Goal: Task Accomplishment & Management: Complete application form

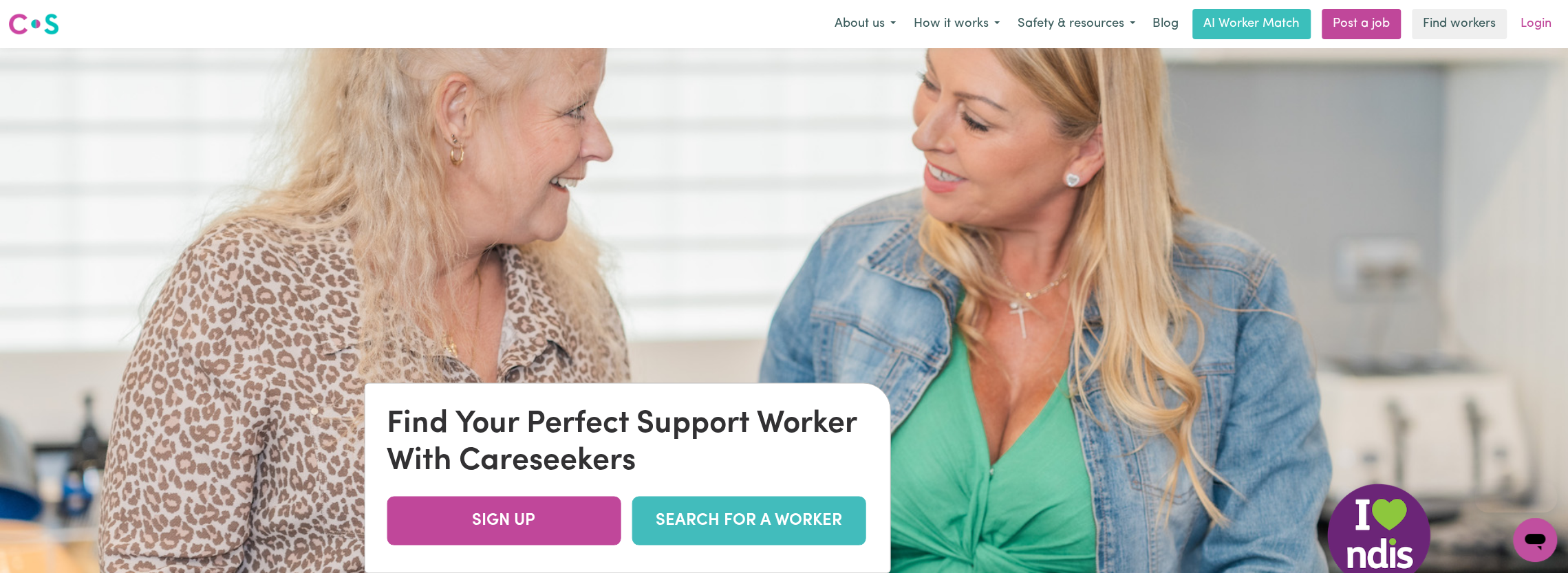
click at [1525, 26] on link "Login" at bounding box center [1536, 24] width 48 height 31
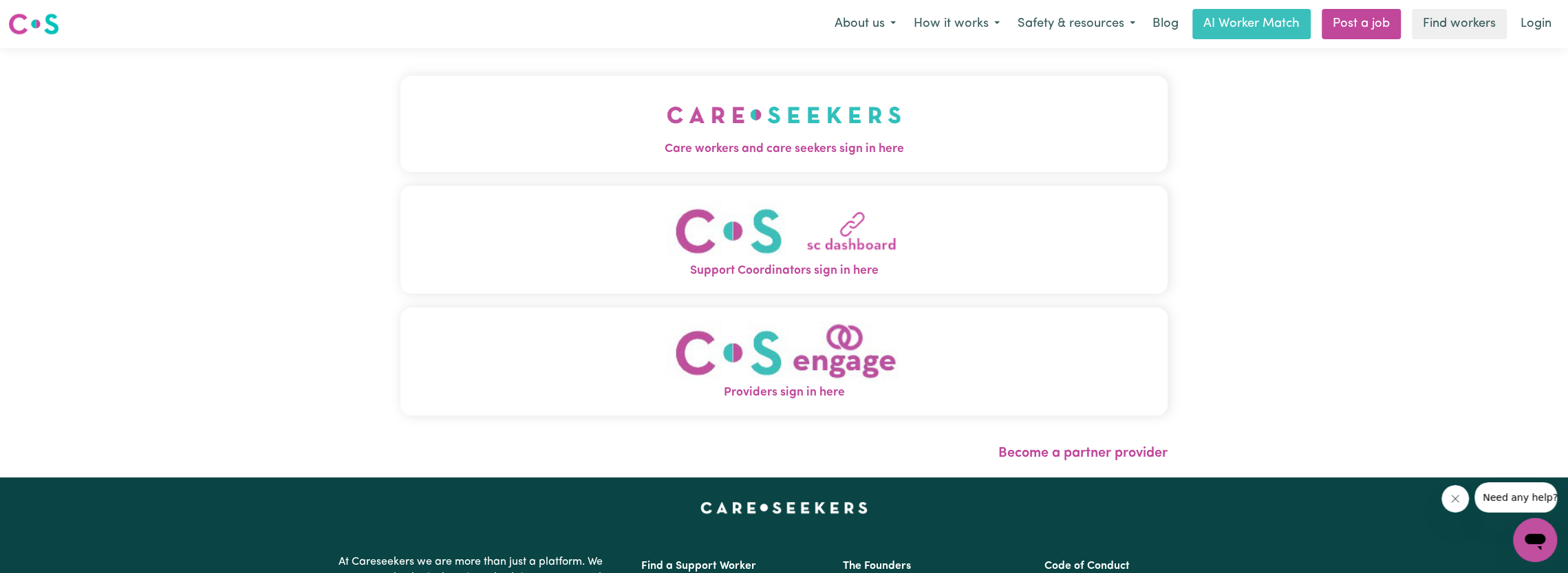
click at [1211, 267] on div "Care workers and care seekers sign in here Support Coordinators sign in here Pr…" at bounding box center [784, 263] width 1568 height 429
click at [714, 97] on img "Care workers and care seekers sign in here" at bounding box center [784, 115] width 235 height 51
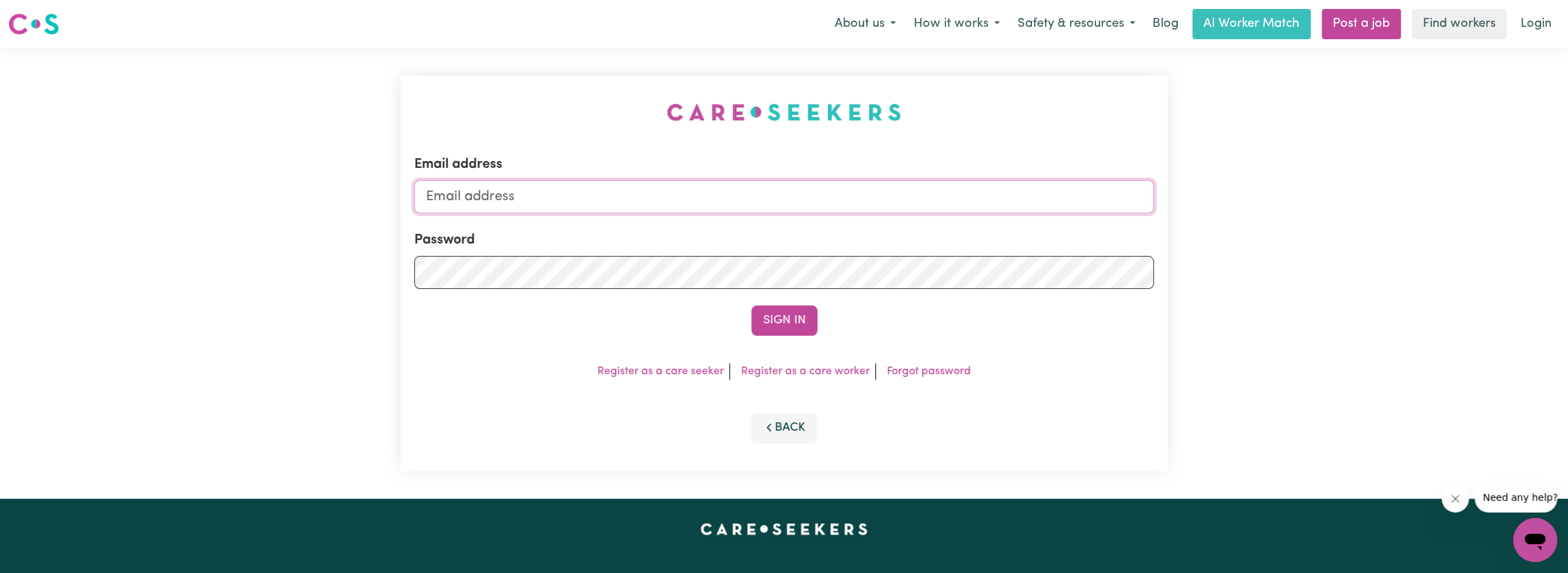
click at [479, 202] on input "Email address" at bounding box center [785, 197] width 741 height 33
type input "[EMAIL_ADDRESS][DOMAIN_NAME]"
click at [931, 373] on link "Forgot password" at bounding box center [929, 371] width 84 height 11
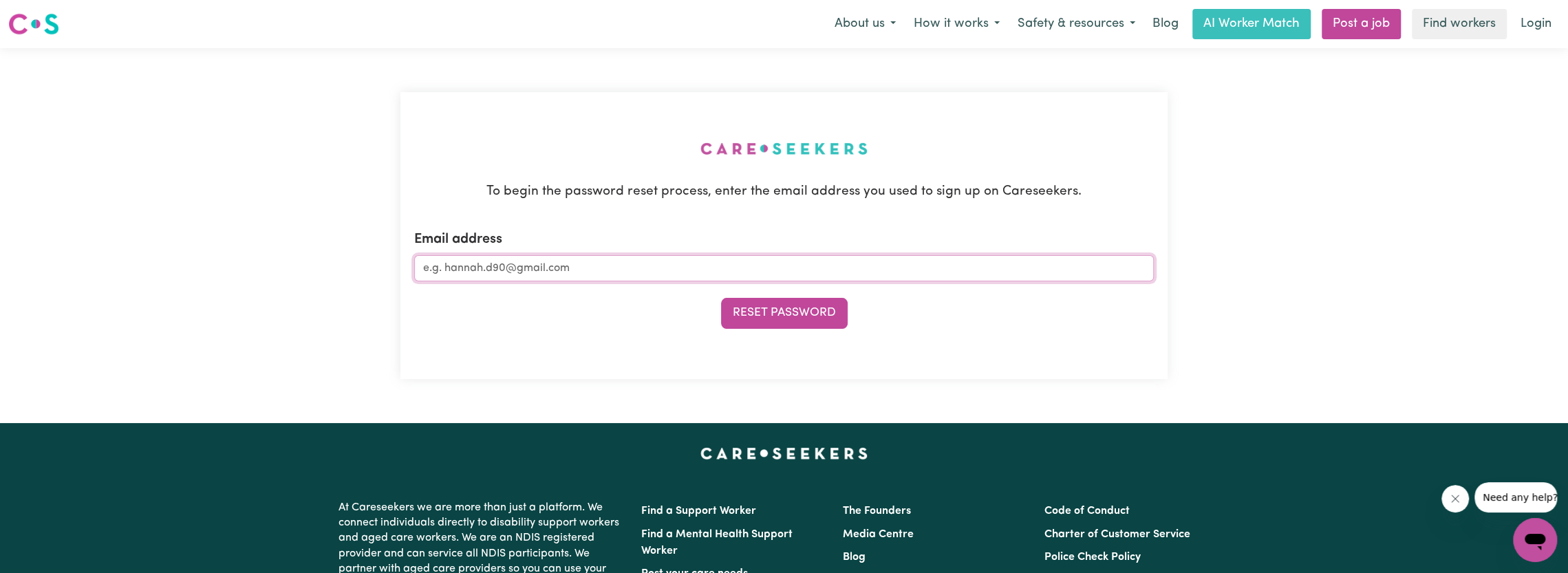
click at [505, 265] on input "Email address" at bounding box center [785, 268] width 741 height 26
type input "[EMAIL_ADDRESS][DOMAIN_NAME]"
click at [805, 321] on button "Reset Password" at bounding box center [784, 313] width 127 height 31
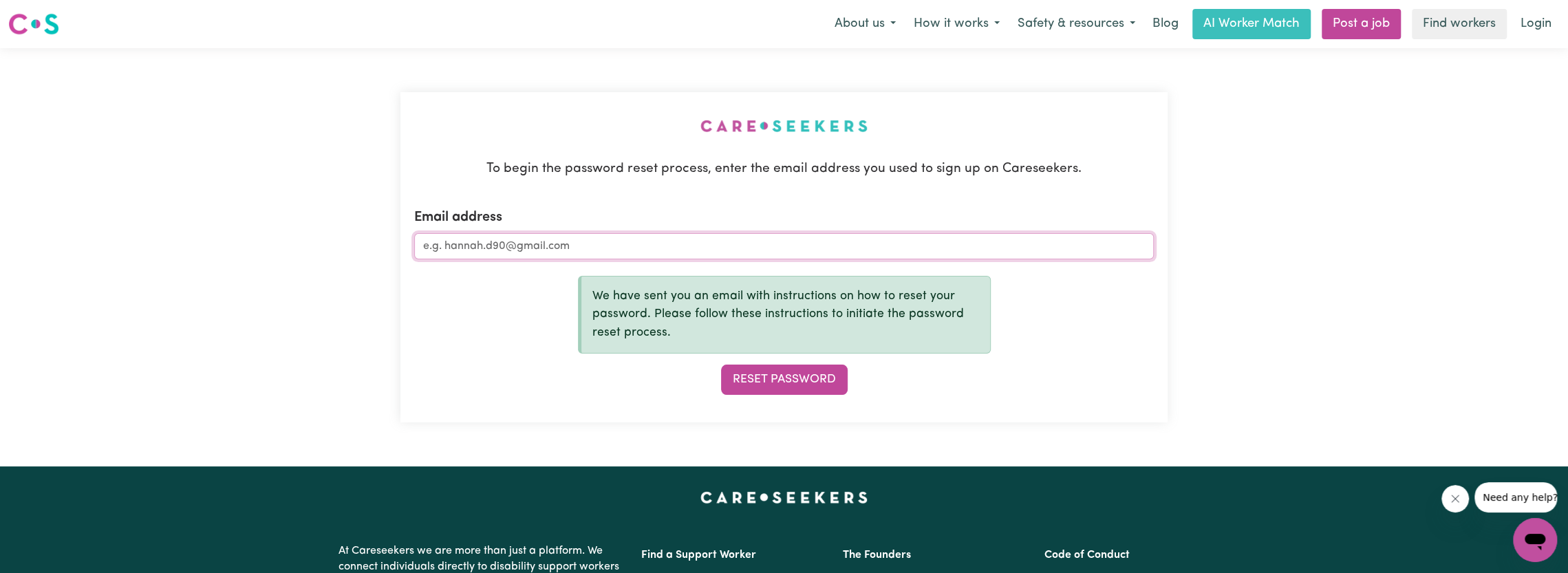
click at [505, 245] on input "Email address" at bounding box center [785, 246] width 741 height 26
click at [1541, 28] on link "Login" at bounding box center [1536, 24] width 48 height 31
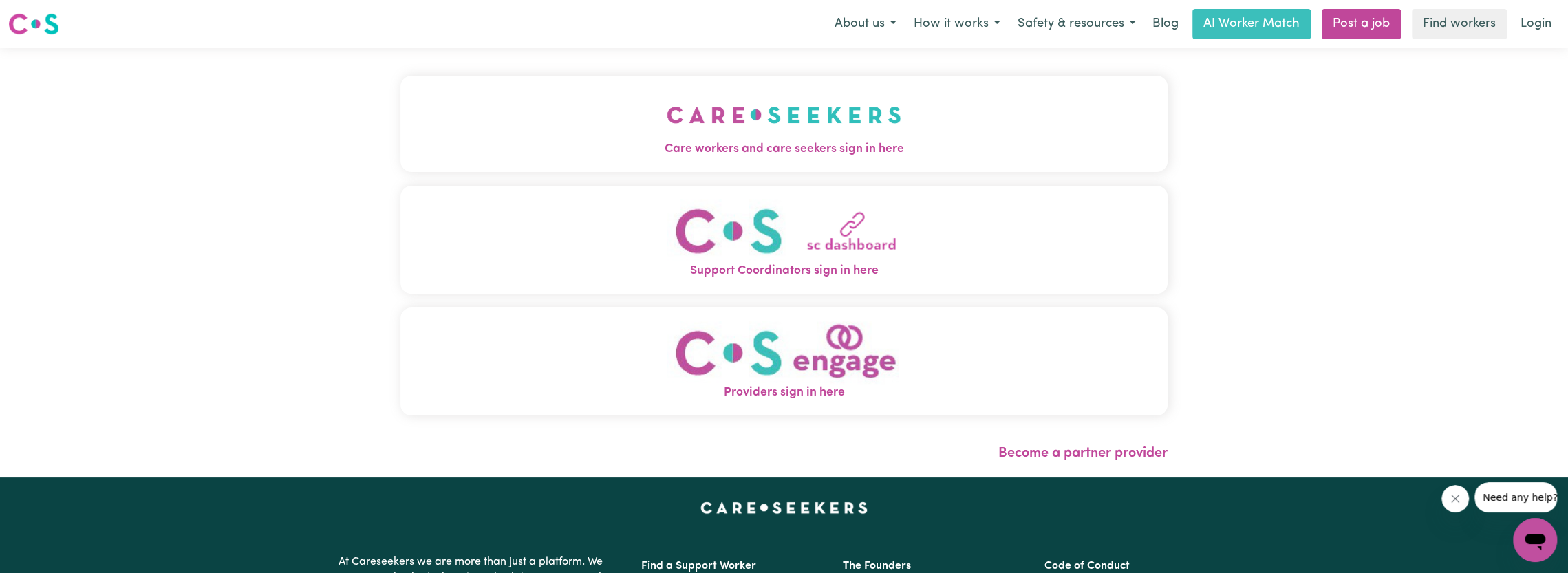
click at [871, 155] on span "Care workers and care seekers sign in here" at bounding box center [784, 149] width 768 height 18
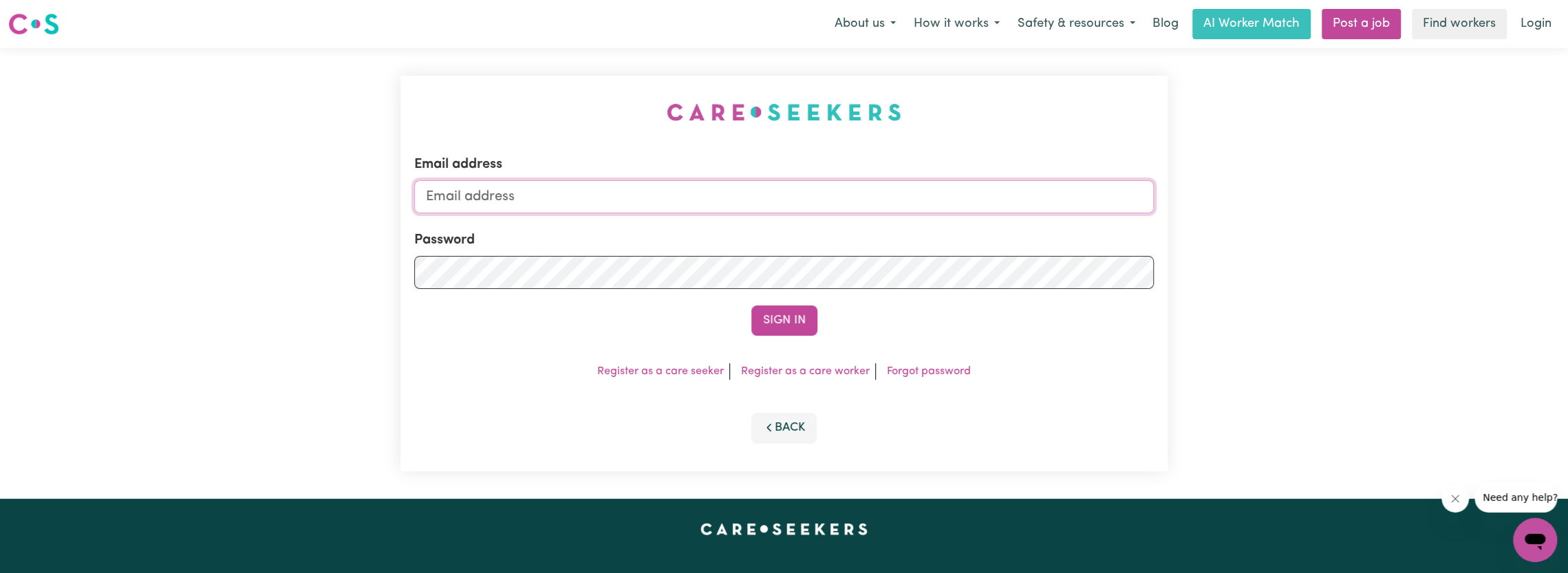
type input "[EMAIL_ADDRESS][DOMAIN_NAME]"
click at [800, 331] on button "Sign In" at bounding box center [784, 321] width 66 height 31
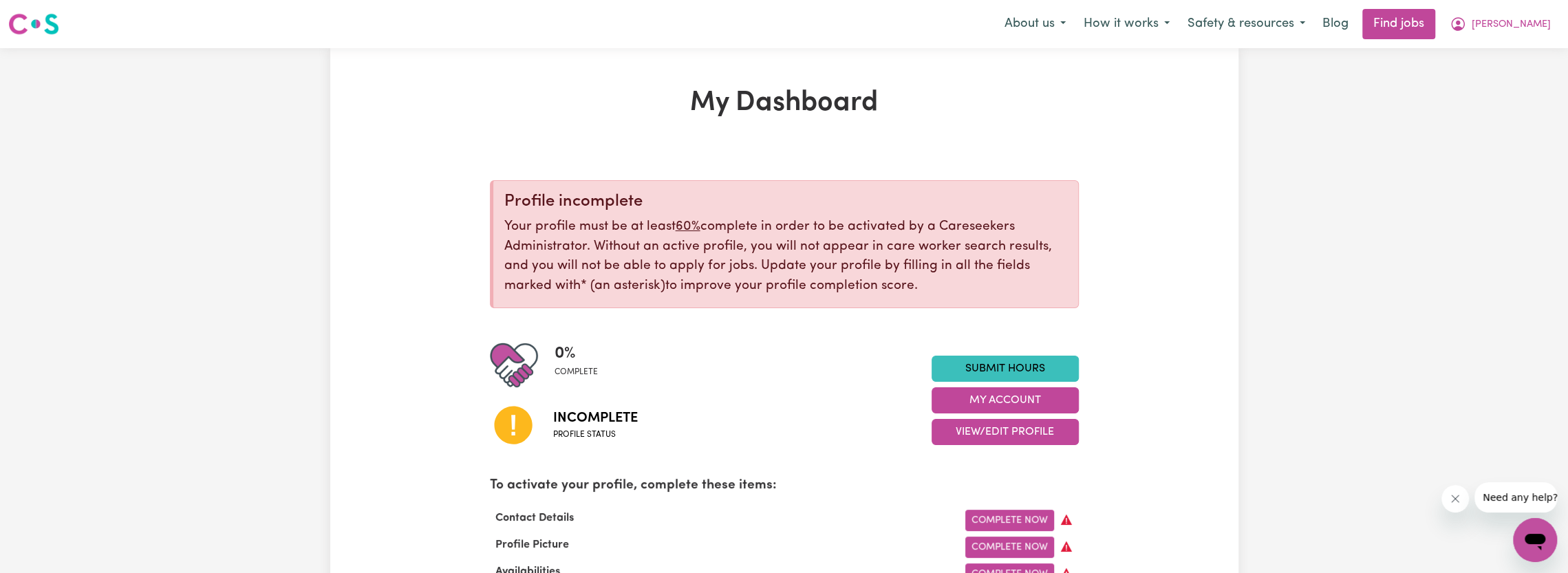
drag, startPoint x: 918, startPoint y: 290, endPoint x: 503, endPoint y: 203, distance: 424.0
click at [503, 203] on div "Profile incomplete Your profile must be at least 60% complete in order to be ac…" at bounding box center [784, 245] width 589 height 128
click at [510, 211] on div "Profile incomplete" at bounding box center [786, 202] width 563 height 20
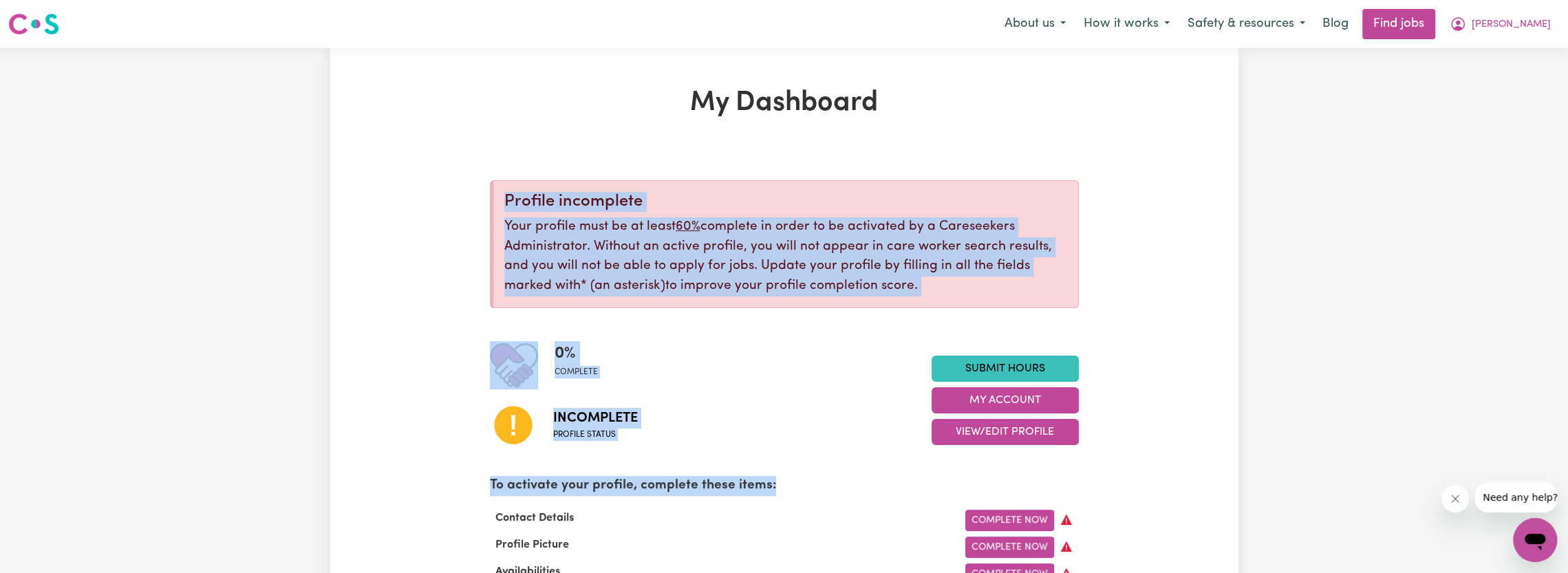
drag, startPoint x: 506, startPoint y: 200, endPoint x: 1123, endPoint y: 461, distance: 669.9
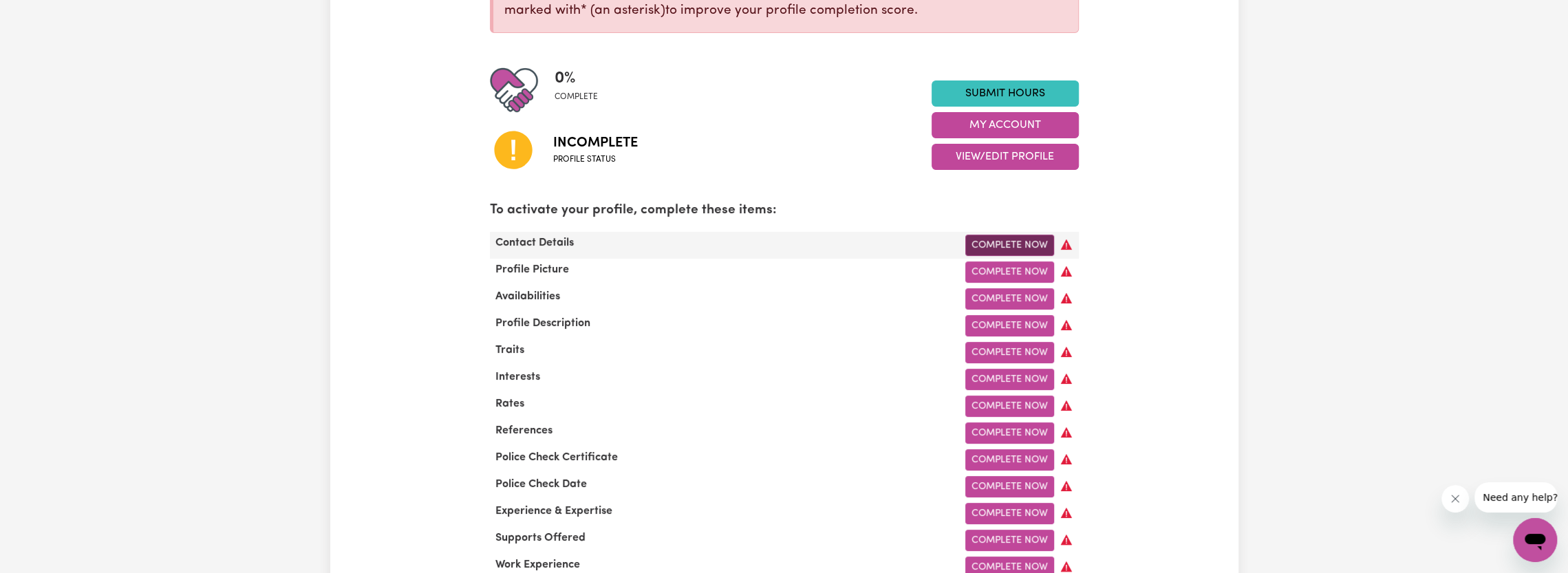
scroll to position [206, 0]
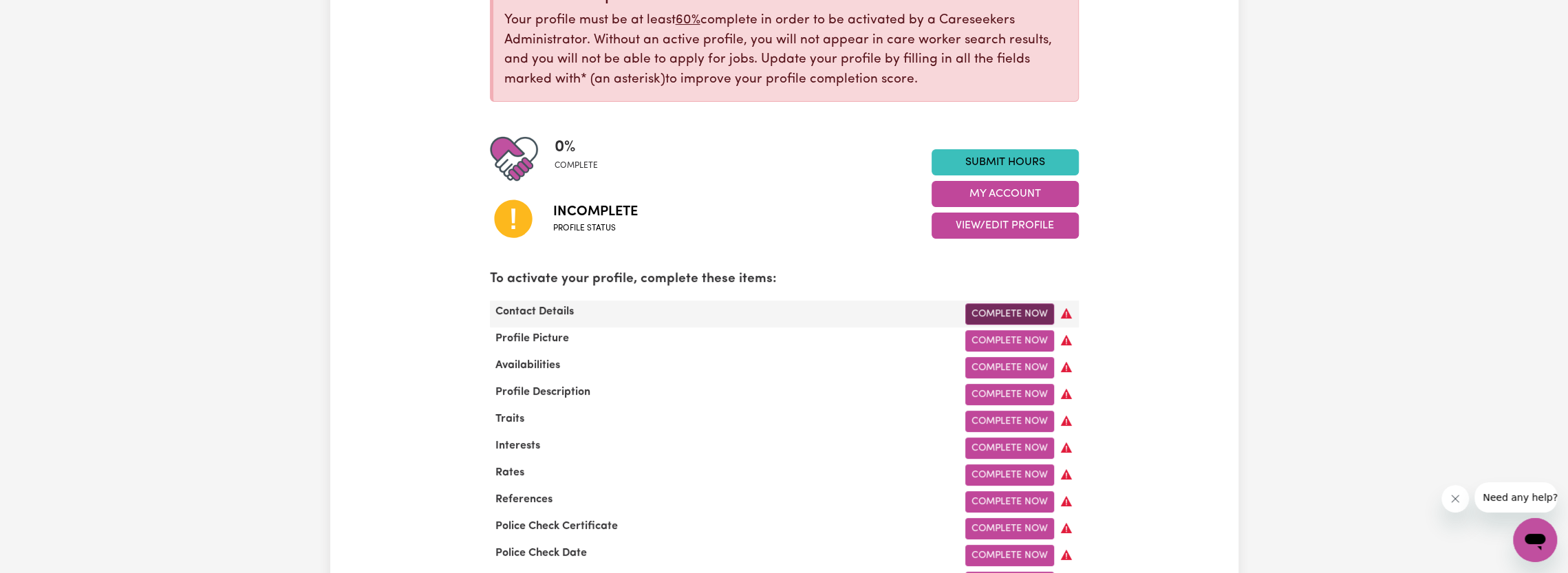
click at [986, 313] on link "Complete Now" at bounding box center [1009, 314] width 89 height 21
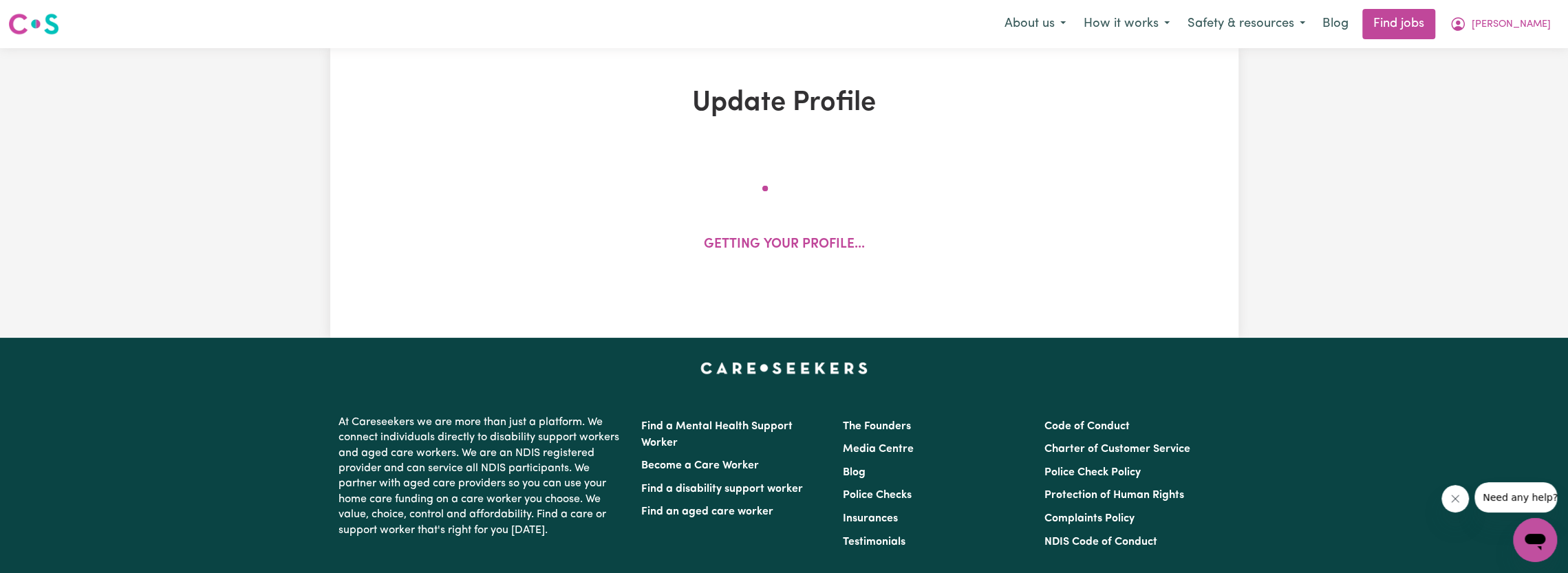
select select "Studying a healthcare related degree or qualification"
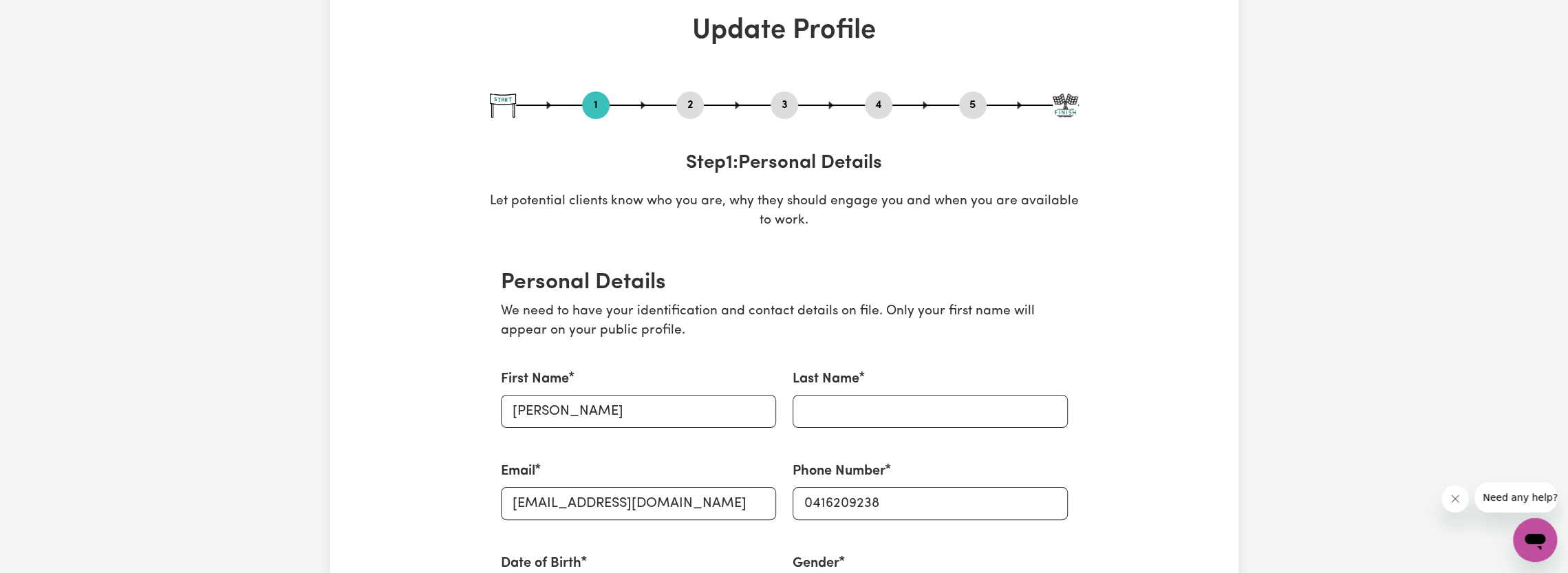
scroll to position [206, 0]
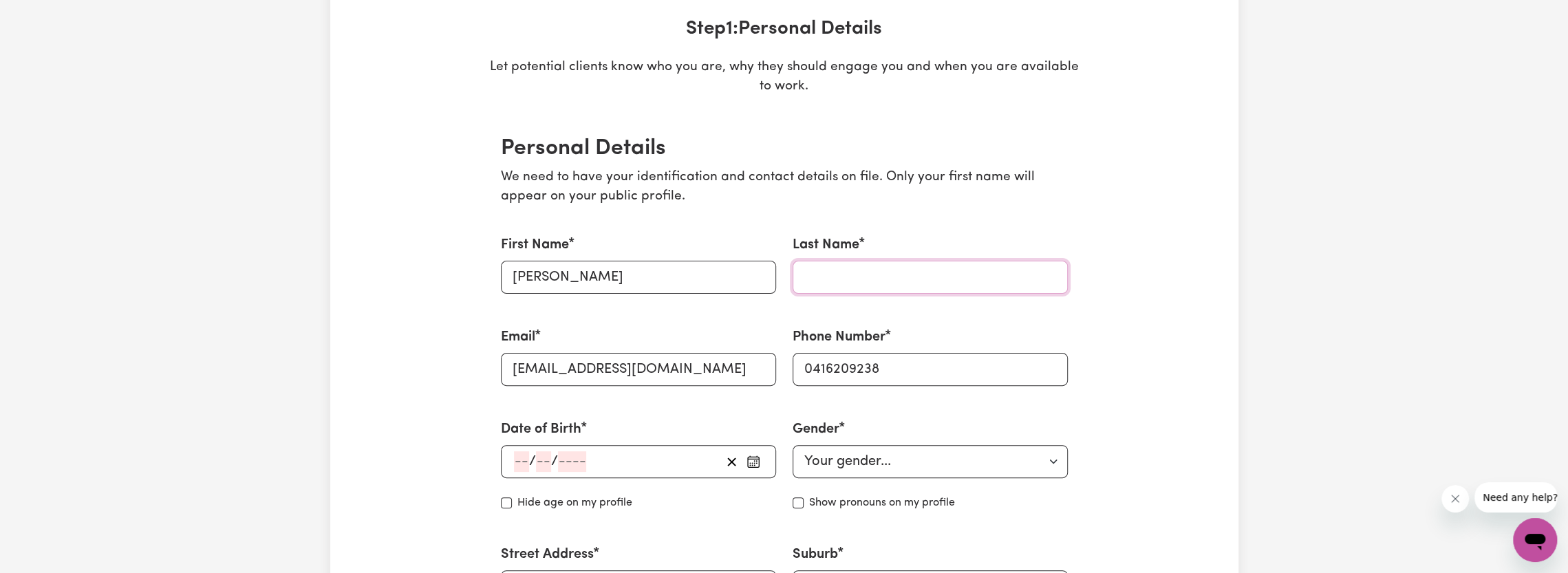
click at [845, 272] on input "Last Name" at bounding box center [930, 277] width 275 height 33
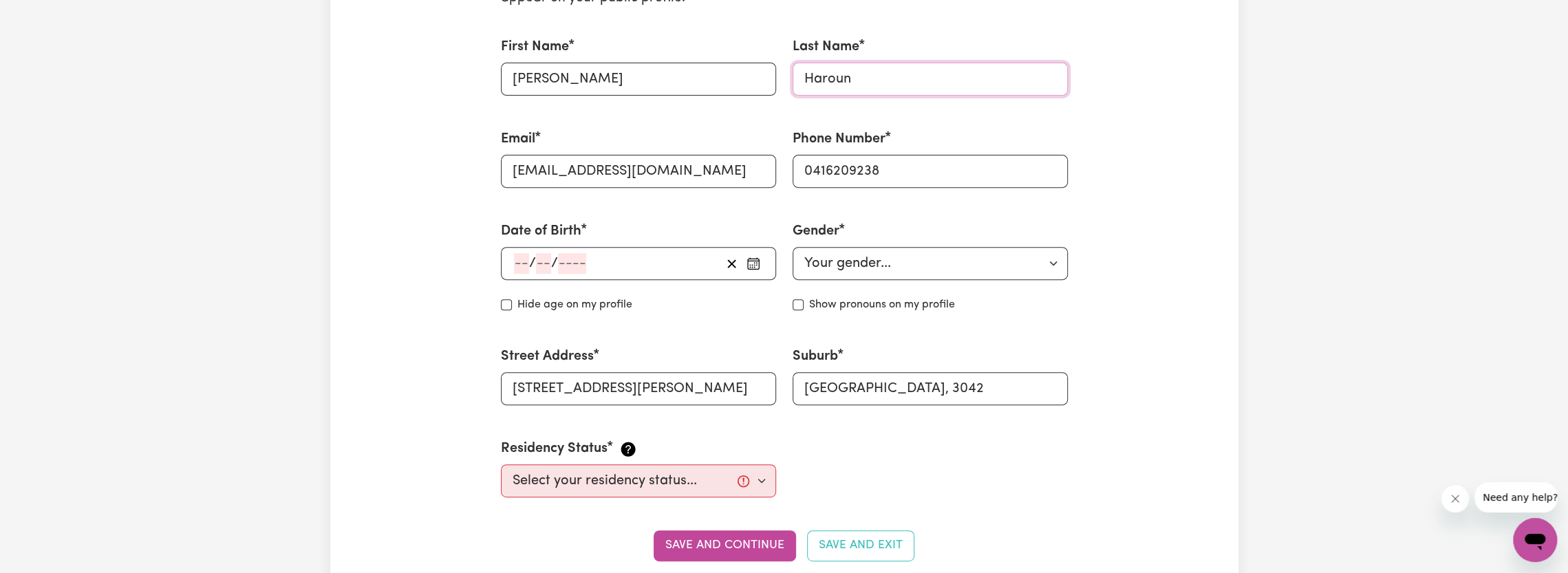
scroll to position [413, 0]
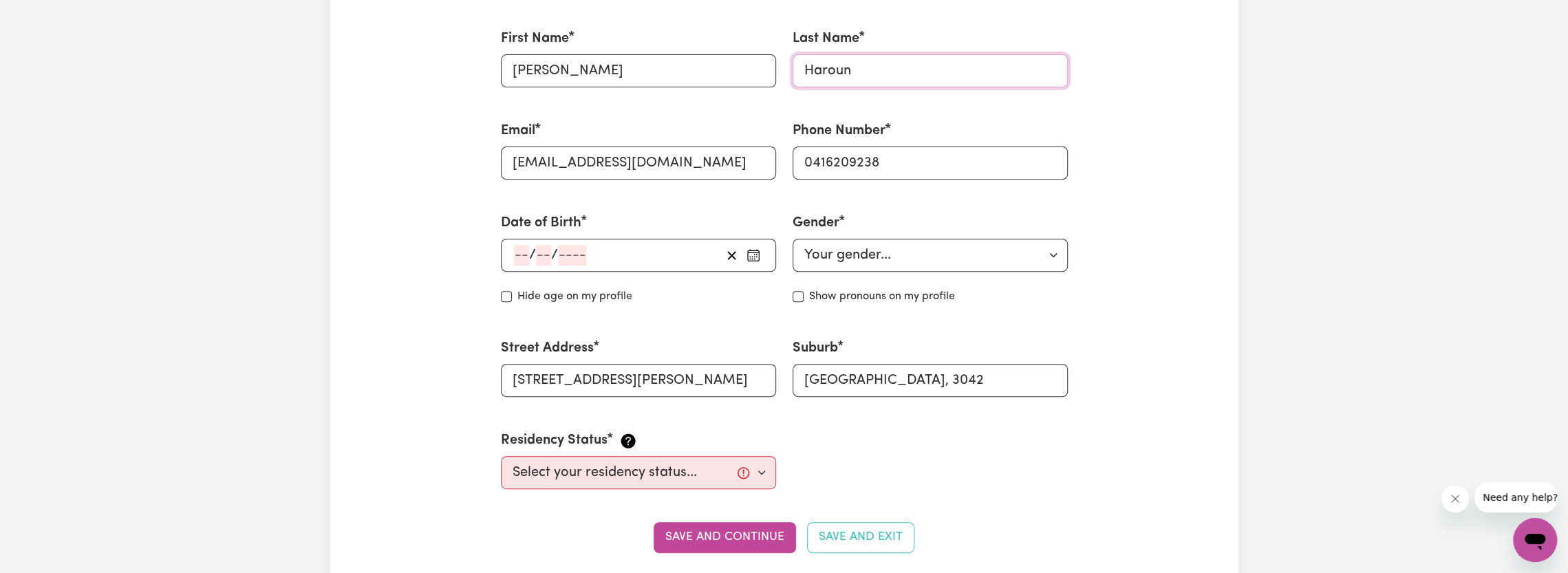
type input "Haroun"
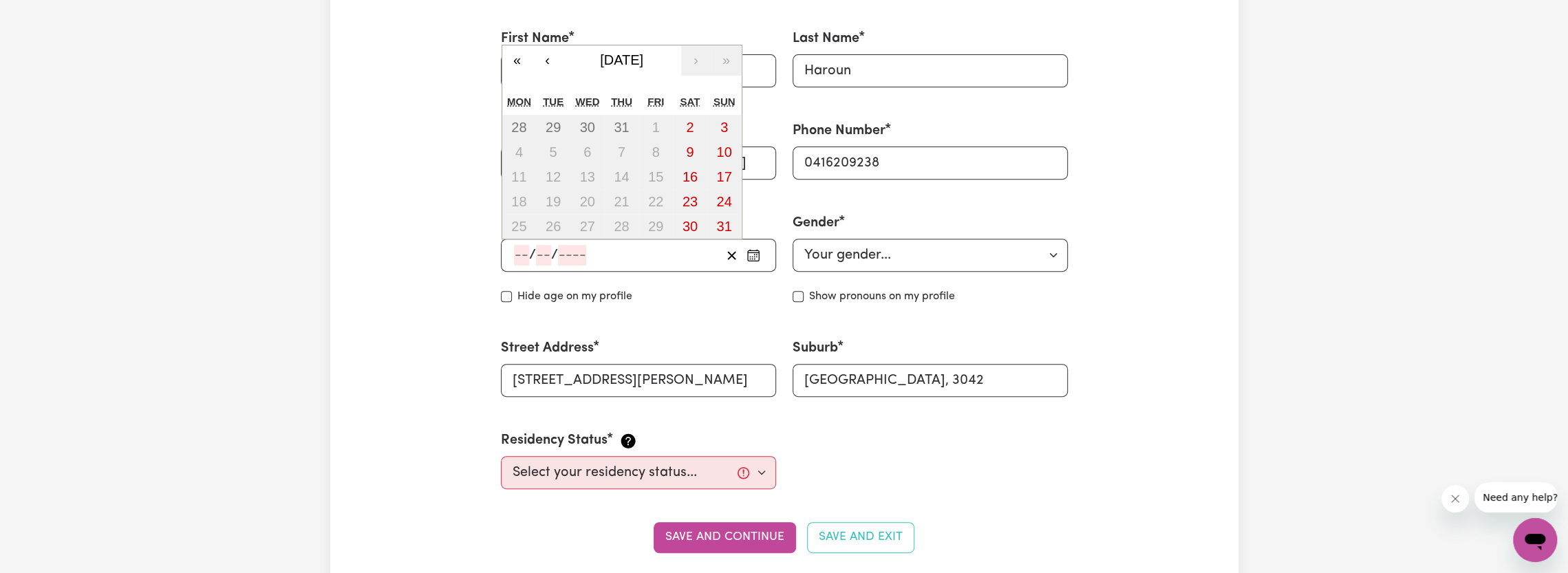
click at [516, 257] on input "number" at bounding box center [521, 255] width 15 height 21
type input "16"
type input "11"
type input "199"
type input "1997-11-16"
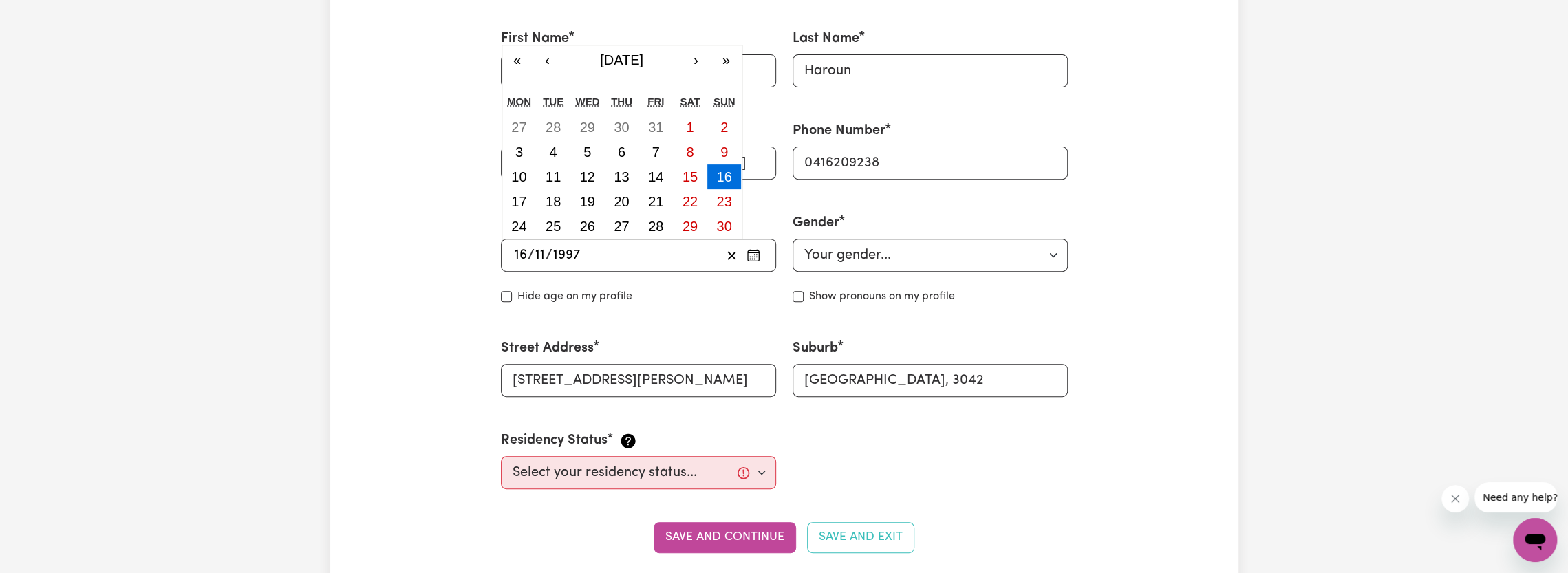
type input "1997"
click at [841, 259] on select "Your gender... Female Male Non-binary Other Prefer not to say" at bounding box center [930, 255] width 275 height 33
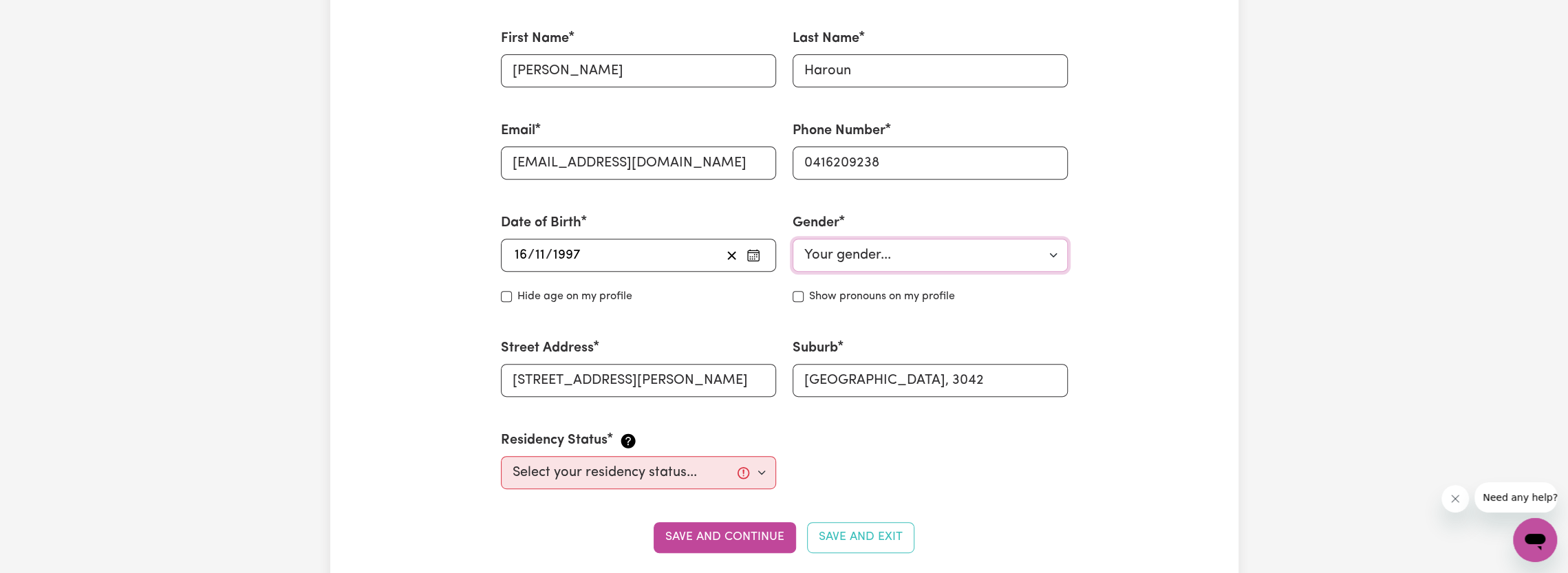
select select "female"
click at [793, 239] on select "Your gender... Female Male Non-binary Other Prefer not to say" at bounding box center [930, 255] width 275 height 33
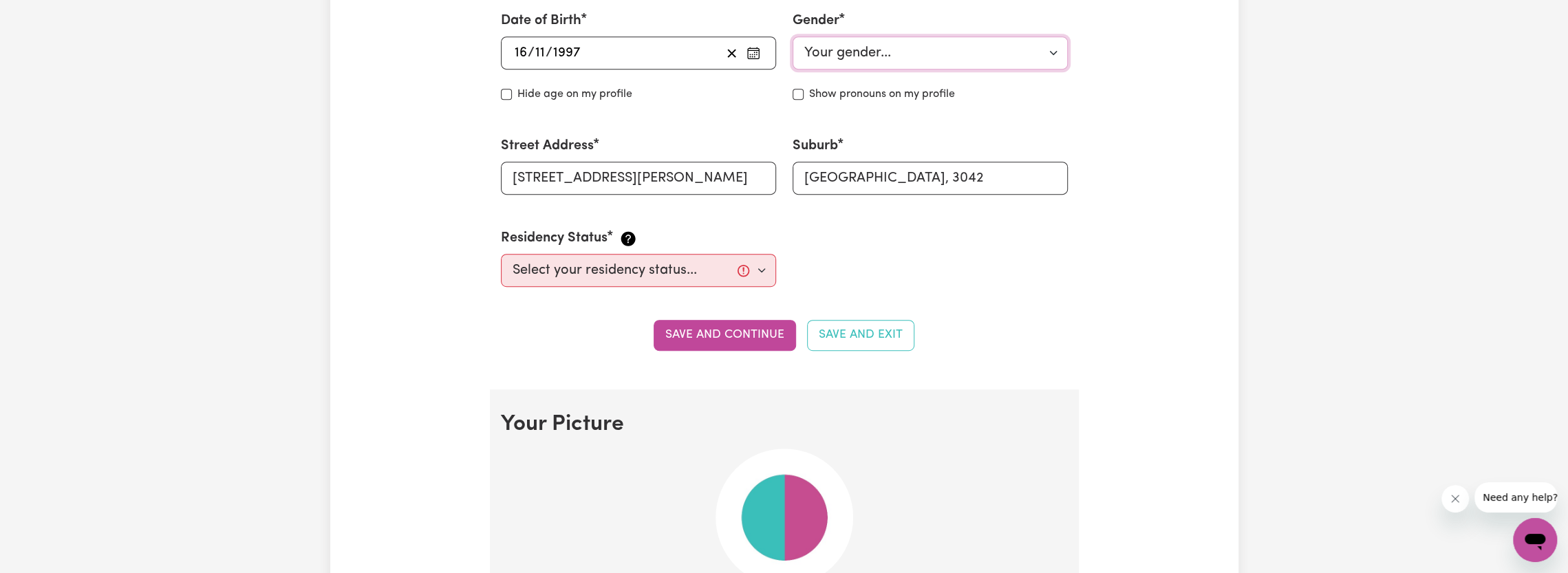
scroll to position [619, 0]
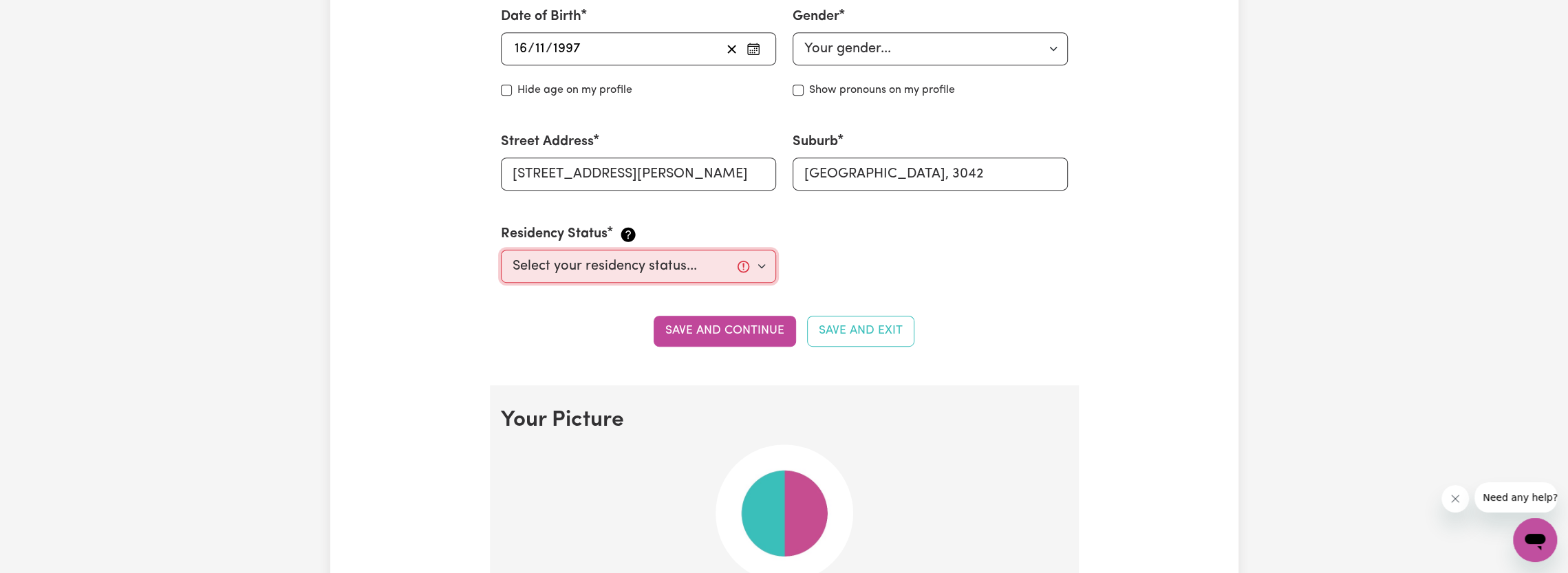
click at [742, 264] on select "Select your residency status... Australian citizen Australian PR Temporary Work…" at bounding box center [638, 266] width 275 height 33
select select "Australian Citizen"
click at [501, 250] on select "Select your residency status... Australian citizen Australian PR Temporary Work…" at bounding box center [638, 266] width 275 height 33
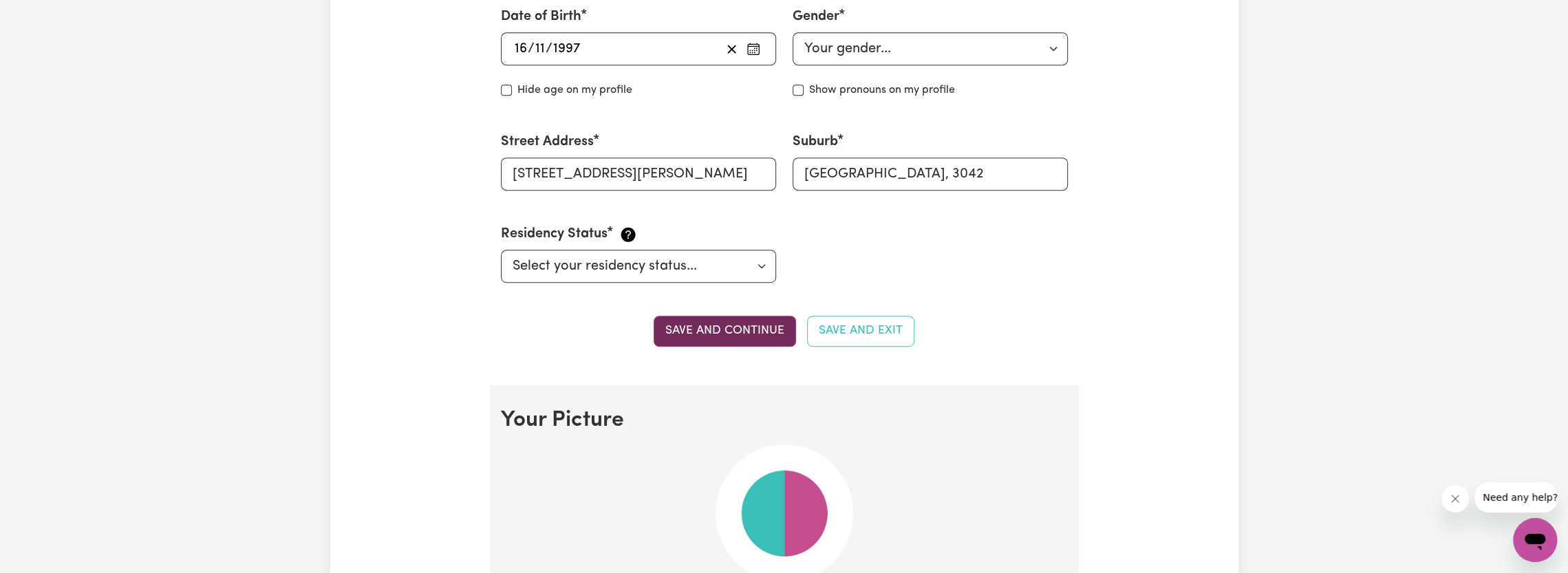
click at [716, 336] on button "Save and continue" at bounding box center [725, 331] width 142 height 31
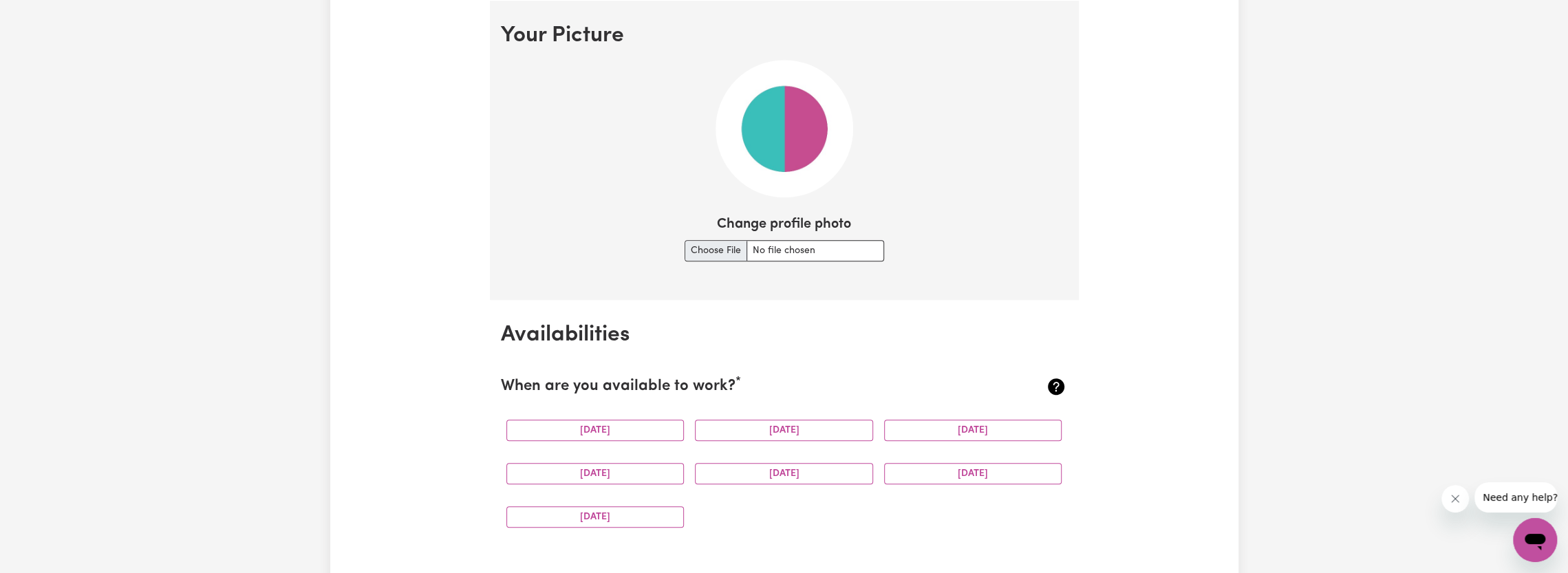
scroll to position [1003, 0]
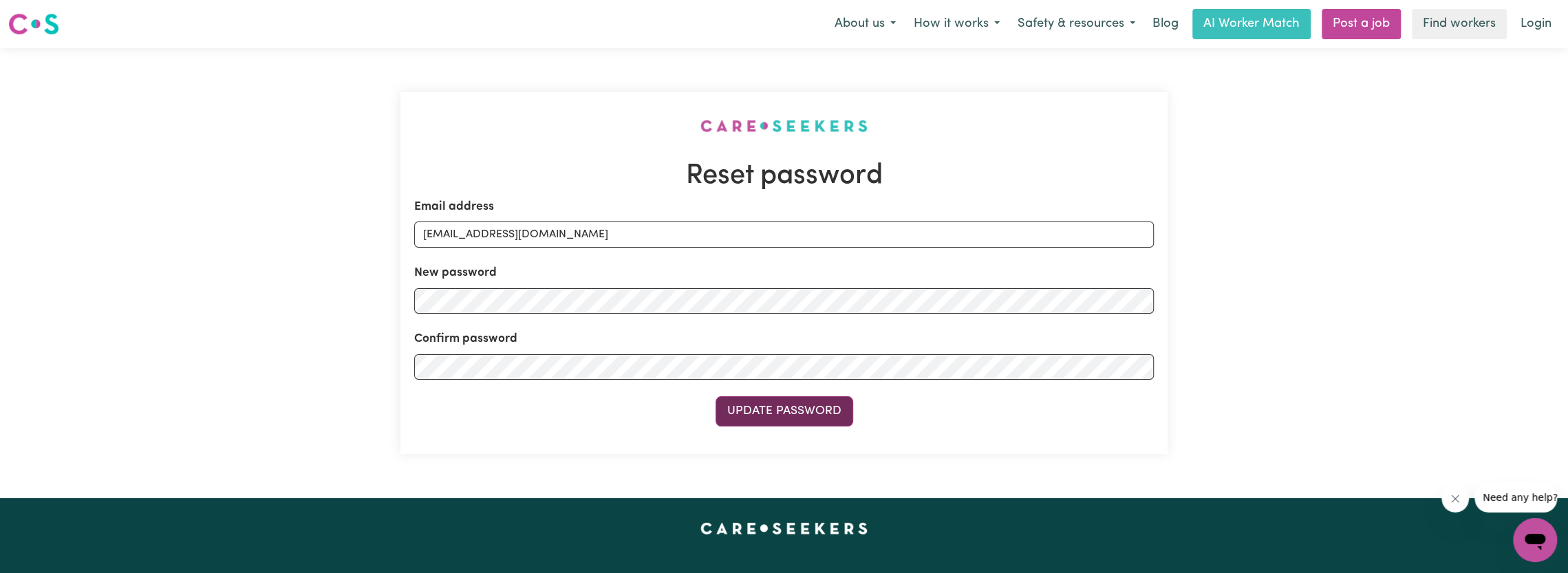
click at [780, 417] on button "Update Password" at bounding box center [785, 412] width 138 height 31
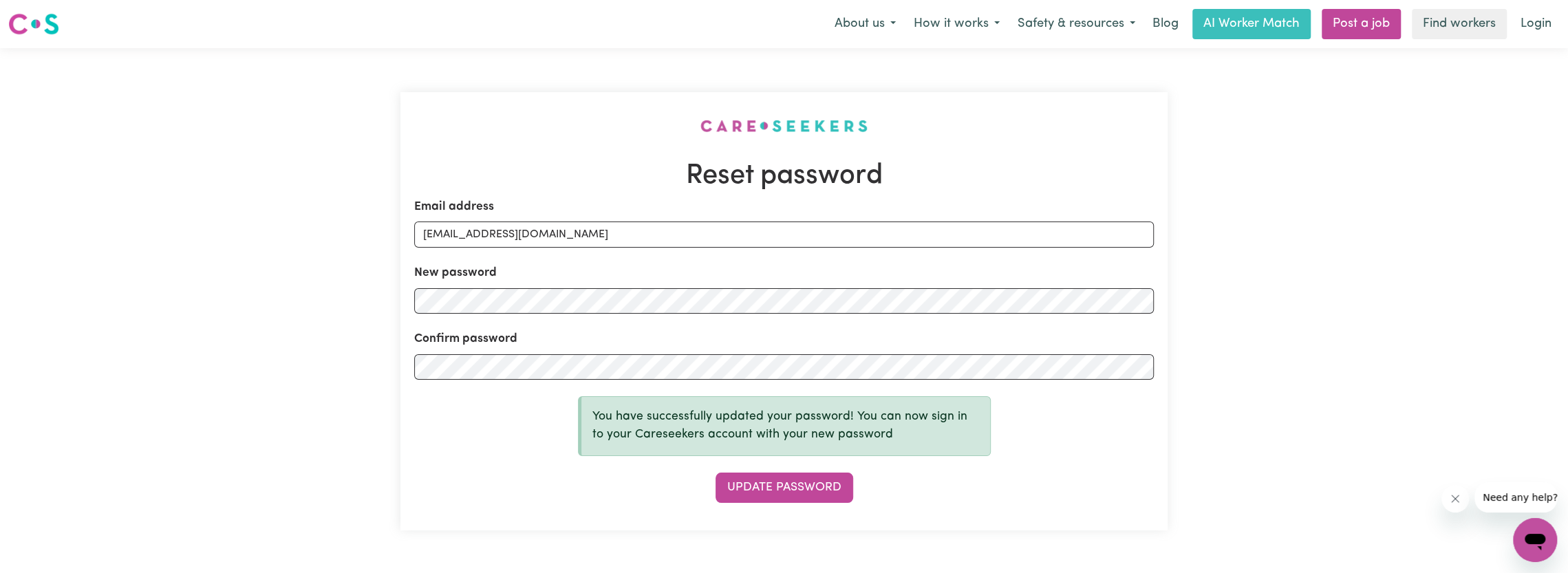
drag, startPoint x: 1390, startPoint y: 302, endPoint x: 1333, endPoint y: 326, distance: 61.8
click at [1390, 304] on div "Reset password Email address [EMAIL_ADDRESS][DOMAIN_NAME] New password Confirm …" at bounding box center [784, 311] width 1568 height 527
click at [795, 489] on button "Update Password" at bounding box center [785, 488] width 138 height 31
